Goal: Task Accomplishment & Management: Use online tool/utility

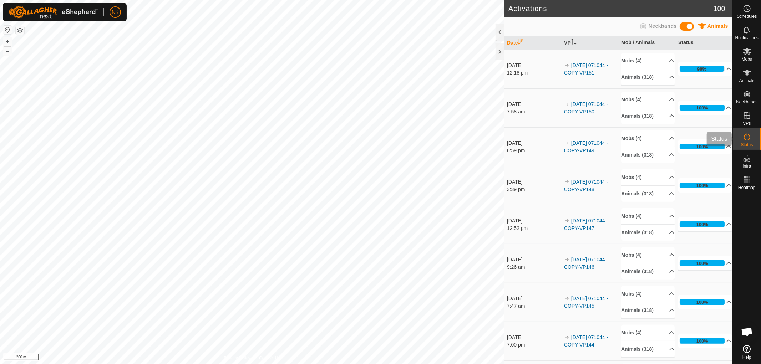
click at [745, 74] on icon at bounding box center [747, 73] width 9 height 9
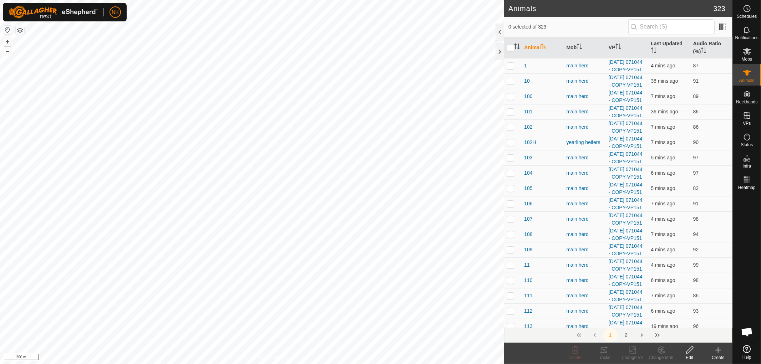
click at [719, 350] on icon at bounding box center [718, 350] width 9 height 9
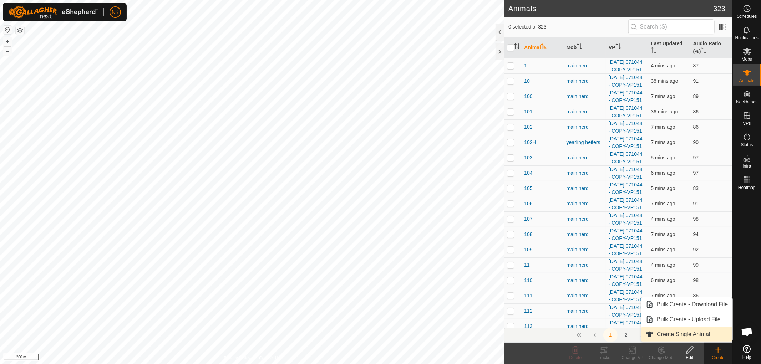
click at [676, 333] on link "Create Single Animal" at bounding box center [686, 335] width 91 height 14
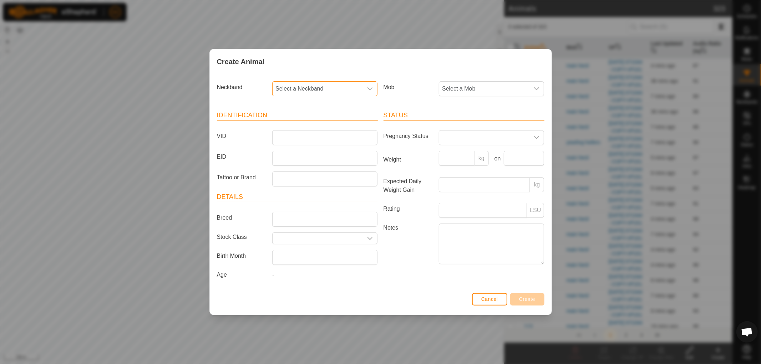
click at [337, 84] on span "Select a Neckband" at bounding box center [318, 89] width 90 height 14
type input "1862"
click at [294, 125] on li "1448171862" at bounding box center [325, 125] width 105 height 14
click at [294, 132] on input "VID" at bounding box center [324, 137] width 105 height 15
type input "221"
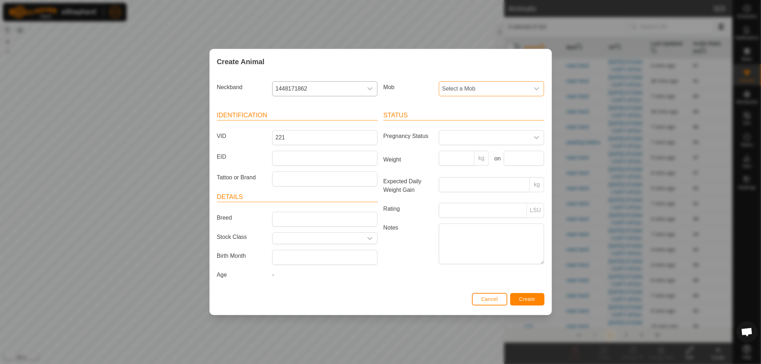
click at [472, 87] on span "Select a Mob" at bounding box center [484, 89] width 90 height 14
click at [457, 183] on li "main herd" at bounding box center [492, 183] width 105 height 14
click at [522, 297] on span "Create" at bounding box center [527, 300] width 16 height 6
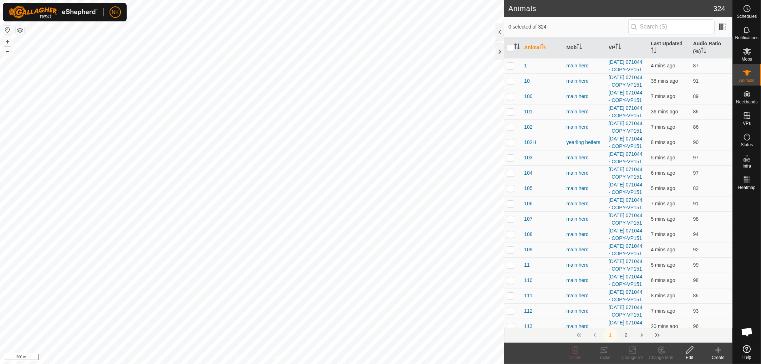
click at [720, 353] on icon at bounding box center [718, 350] width 9 height 9
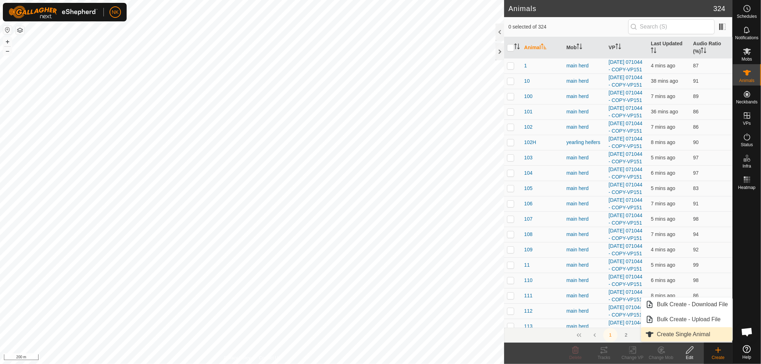
click at [694, 337] on link "Create Single Animal" at bounding box center [686, 335] width 91 height 14
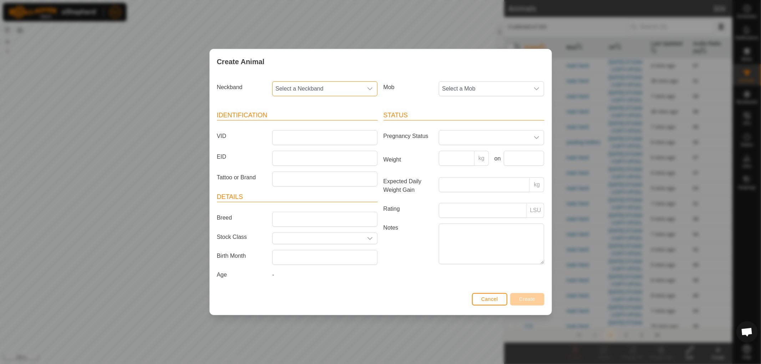
click at [310, 87] on span "Select a Neckband" at bounding box center [318, 89] width 90 height 14
type input "3100"
click at [281, 126] on li "1884333100" at bounding box center [325, 125] width 105 height 14
click at [286, 138] on input "VID" at bounding box center [324, 137] width 105 height 15
type input "redbull"
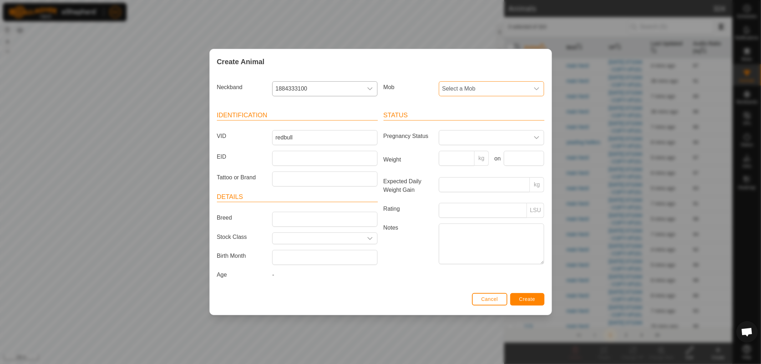
click at [455, 90] on span "Select a Mob" at bounding box center [484, 89] width 90 height 14
click at [455, 152] on li "bulls" at bounding box center [492, 153] width 105 height 14
click at [530, 297] on button "Create" at bounding box center [527, 299] width 34 height 12
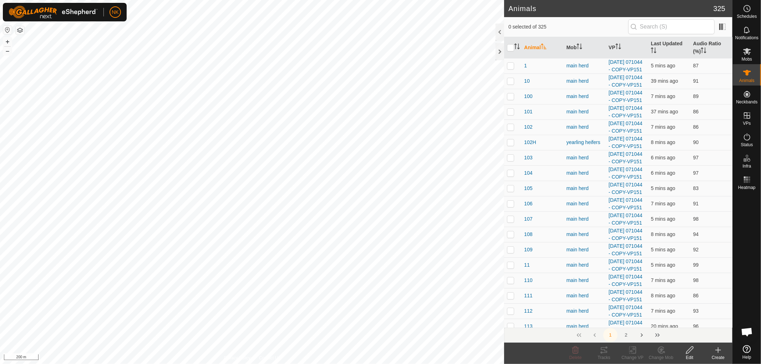
click at [721, 349] on icon at bounding box center [718, 350] width 9 height 9
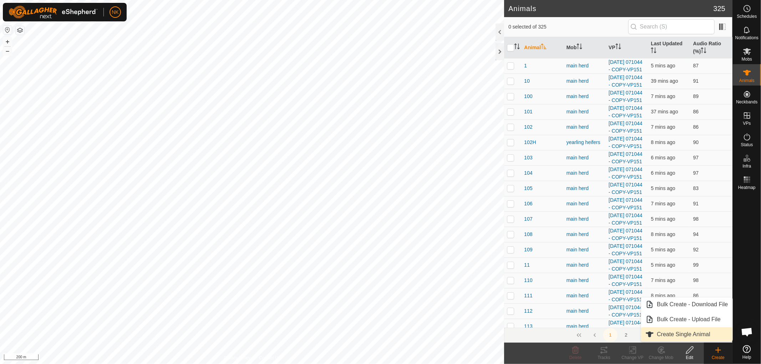
click at [683, 333] on link "Create Single Animal" at bounding box center [686, 335] width 91 height 14
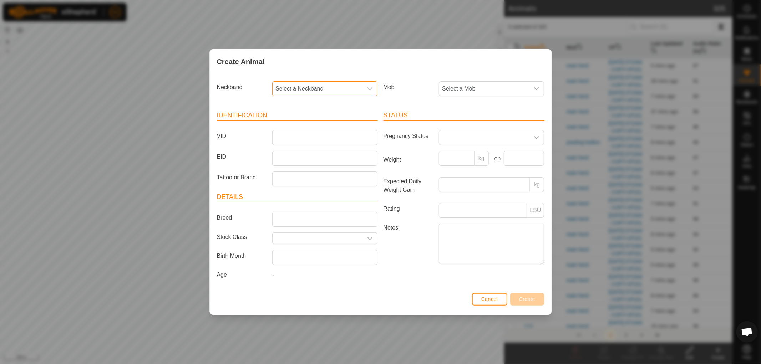
click at [319, 83] on span "Select a Neckband" at bounding box center [318, 89] width 90 height 14
type input "5410"
click at [304, 123] on li "3825725410" at bounding box center [325, 125] width 105 height 14
click at [304, 133] on input "VID" at bounding box center [324, 137] width 105 height 15
type input "504h"
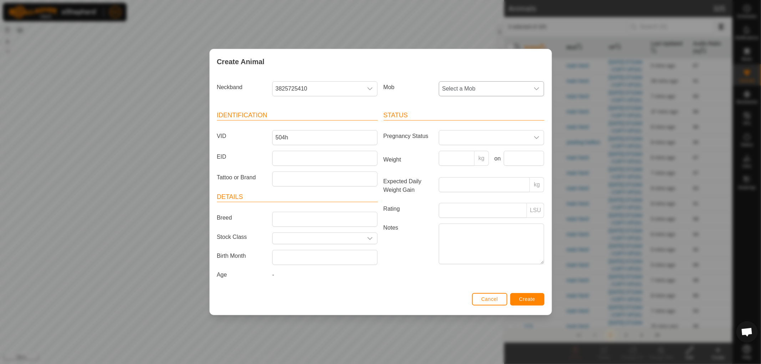
click at [501, 90] on span "Select a Mob" at bounding box center [484, 89] width 90 height 14
click at [468, 161] on li "yearling heifers" at bounding box center [492, 161] width 105 height 14
click at [530, 298] on span "Create" at bounding box center [527, 300] width 16 height 6
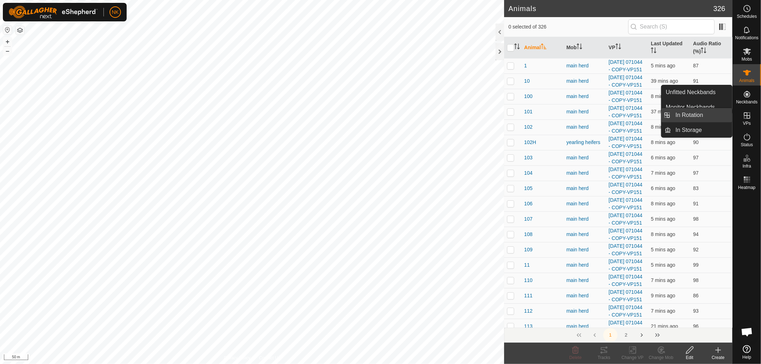
click at [703, 114] on link "In Rotation" at bounding box center [702, 115] width 61 height 14
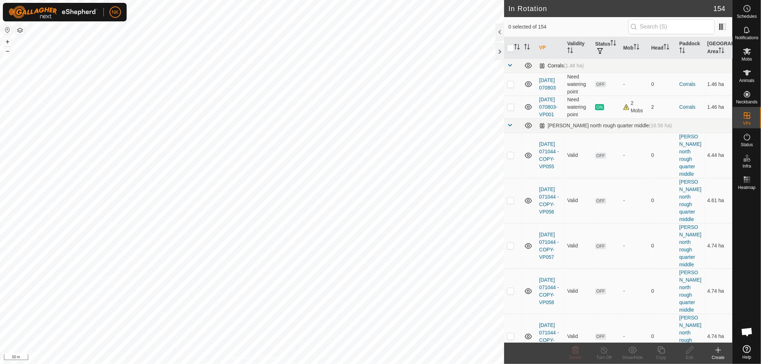
click at [510, 65] on span at bounding box center [510, 65] width 6 height 6
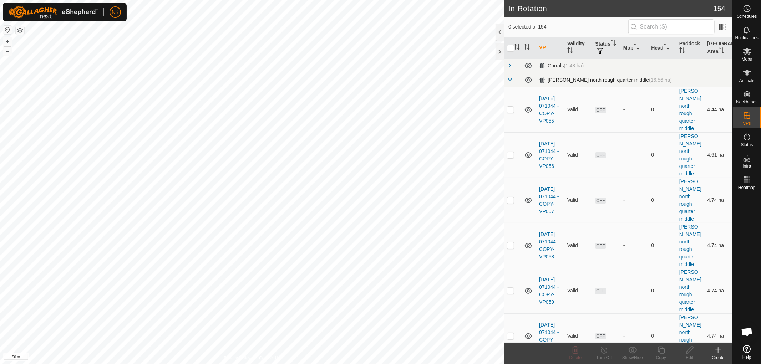
click at [511, 79] on span at bounding box center [510, 80] width 6 height 6
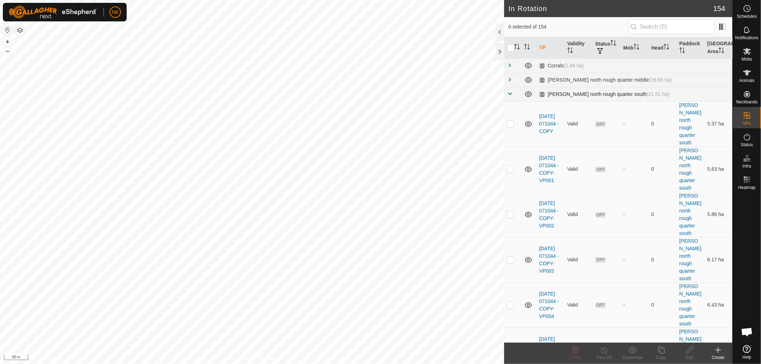
click at [509, 95] on span at bounding box center [510, 94] width 6 height 6
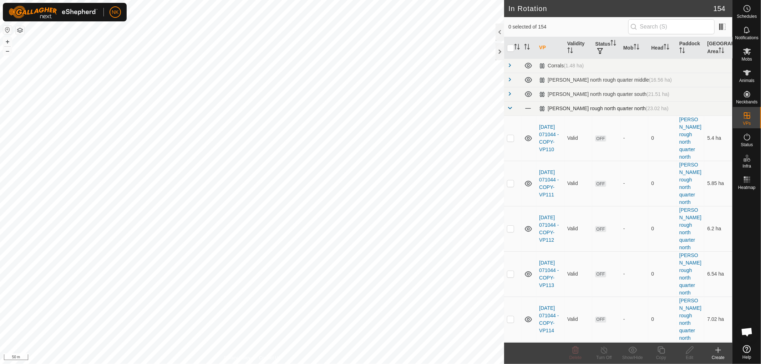
click at [509, 106] on span at bounding box center [510, 108] width 6 height 6
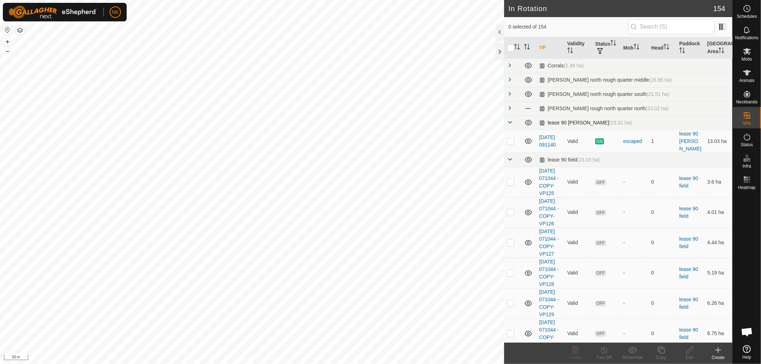
click at [512, 120] on span at bounding box center [510, 123] width 6 height 6
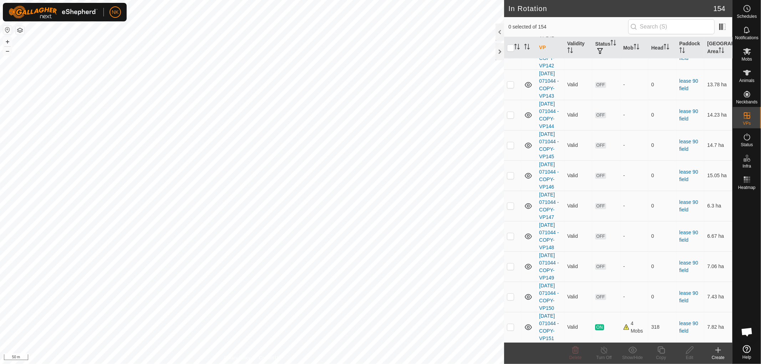
scroll to position [823, 0]
click at [509, 327] on td at bounding box center [512, 327] width 17 height 30
checkbox input "true"
click at [662, 350] on icon at bounding box center [661, 350] width 9 height 9
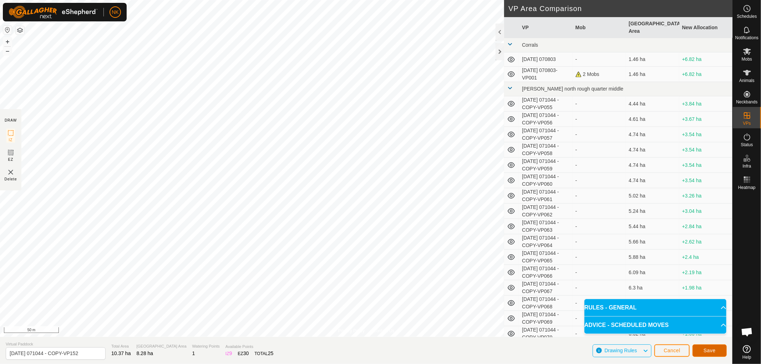
click at [708, 350] on span "Save" at bounding box center [710, 351] width 12 height 6
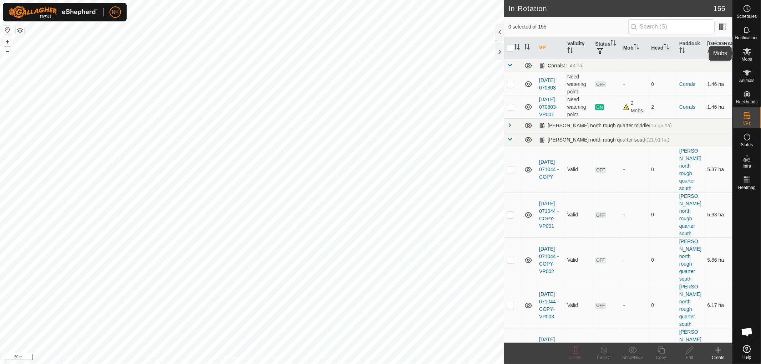
click at [747, 50] on icon at bounding box center [747, 51] width 8 height 7
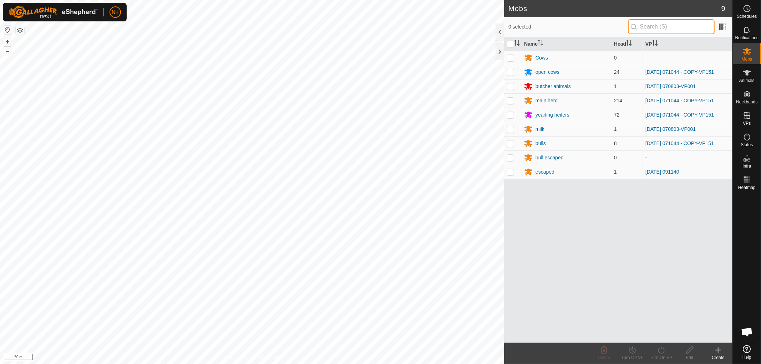
click at [658, 21] on input "text" at bounding box center [671, 26] width 86 height 15
click at [511, 71] on p-checkbox at bounding box center [510, 72] width 7 height 6
checkbox input "true"
click at [507, 102] on td at bounding box center [512, 100] width 17 height 14
checkbox input "true"
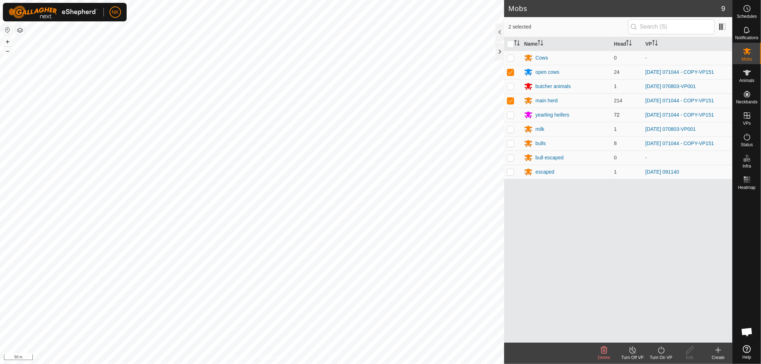
click at [510, 113] on p-checkbox at bounding box center [510, 115] width 7 height 6
checkbox input "true"
click at [511, 144] on p-checkbox at bounding box center [510, 144] width 7 height 6
checkbox input "true"
click at [658, 349] on icon at bounding box center [661, 350] width 9 height 9
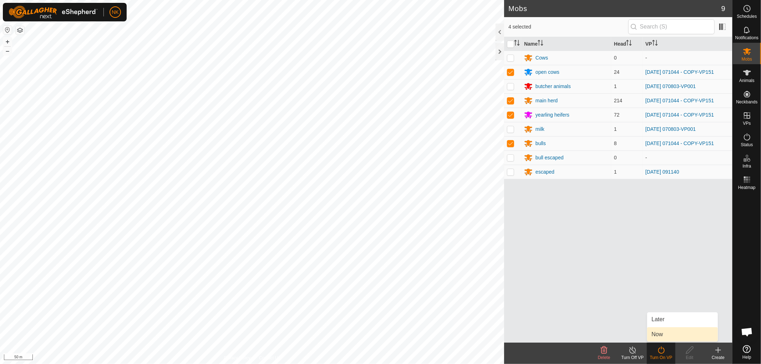
click at [652, 331] on link "Now" at bounding box center [682, 335] width 71 height 14
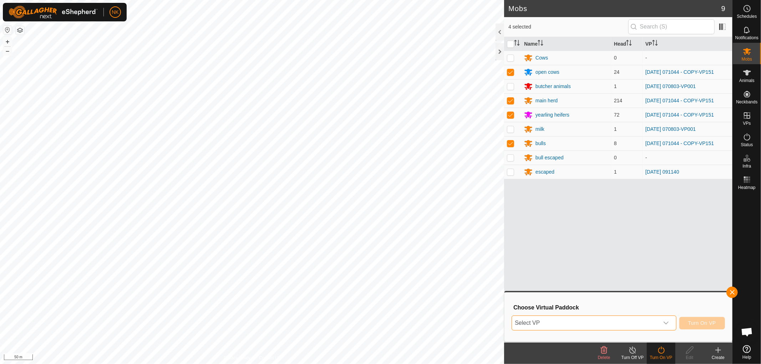
click at [648, 320] on span "Select VP" at bounding box center [585, 323] width 147 height 14
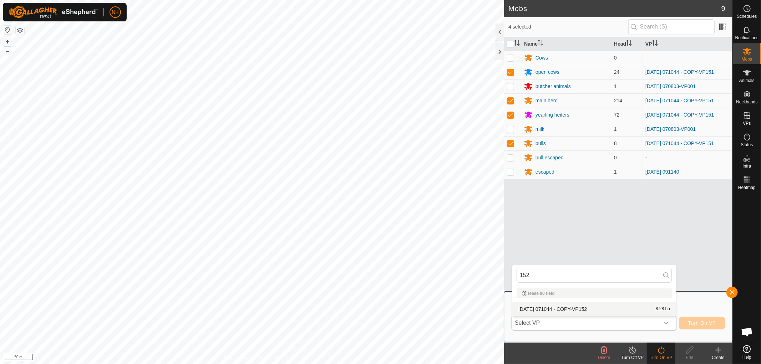
type input "152"
click at [592, 308] on li "[DATE] 071044 - COPY-VP152 8.28 ha" at bounding box center [594, 309] width 164 height 14
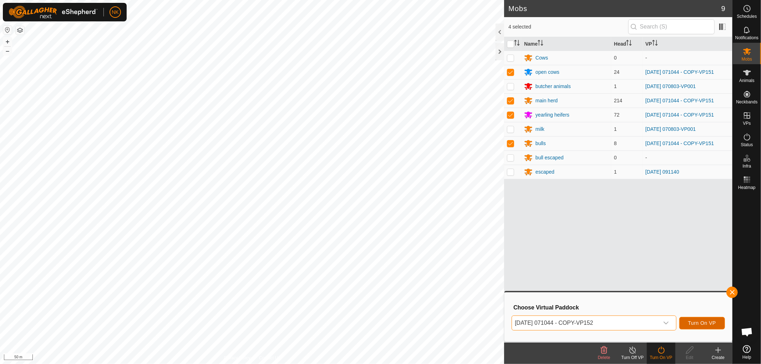
click at [711, 320] on span "Turn On VP" at bounding box center [702, 323] width 28 height 6
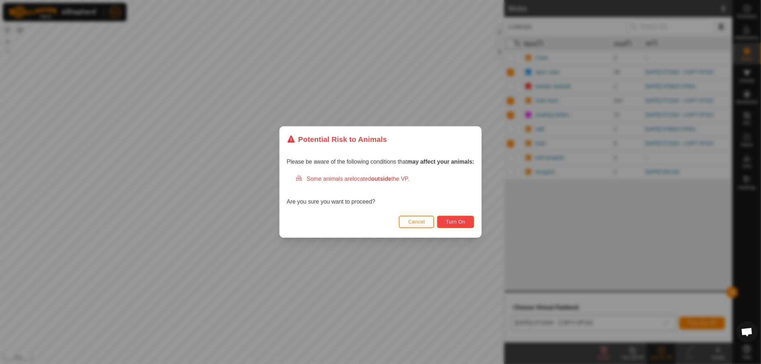
click at [468, 218] on button "Turn On" at bounding box center [455, 222] width 37 height 12
